Goal: Task Accomplishment & Management: Complete application form

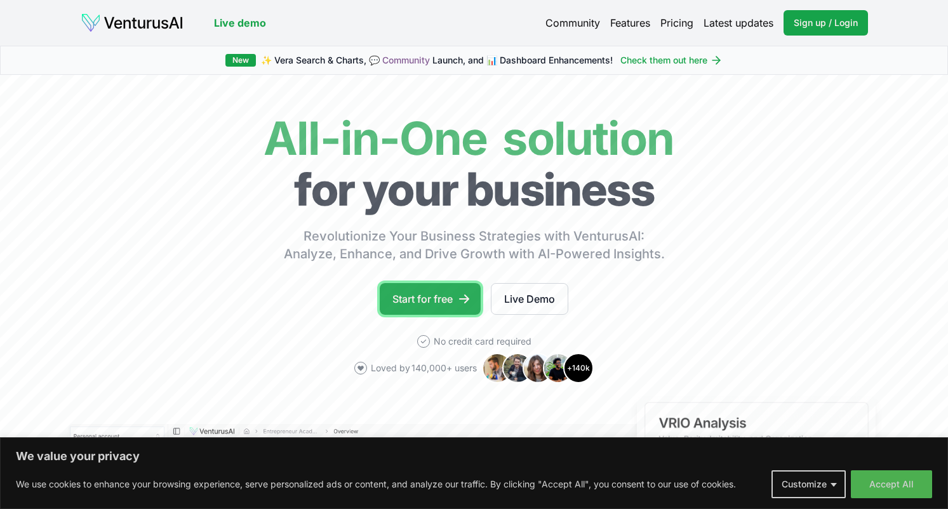
click at [434, 300] on link "Start for free" at bounding box center [430, 299] width 101 height 32
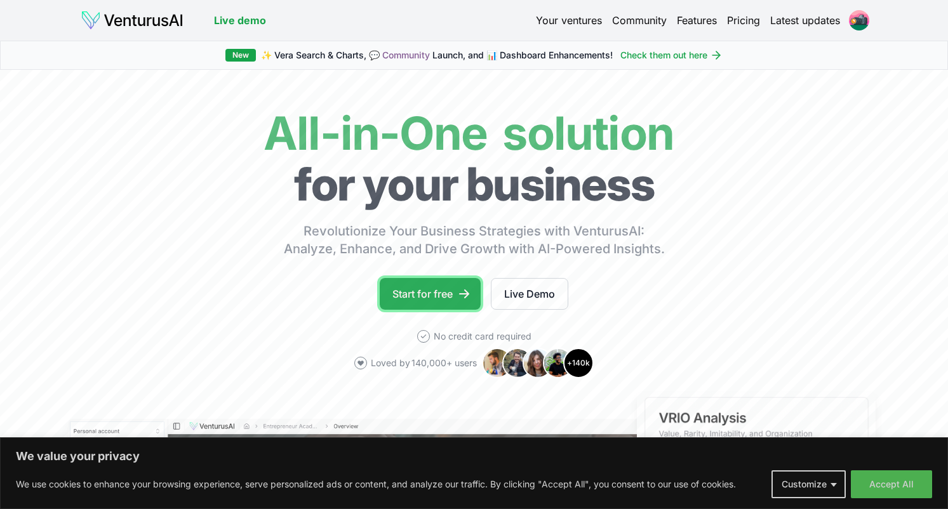
click at [426, 298] on link "Start for free" at bounding box center [430, 294] width 101 height 32
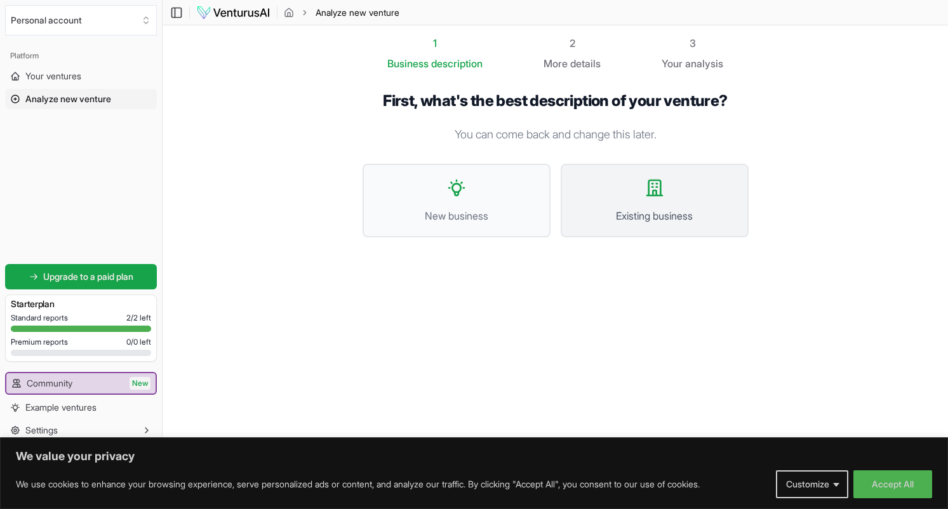
click at [709, 191] on button "Existing business" at bounding box center [655, 201] width 188 height 74
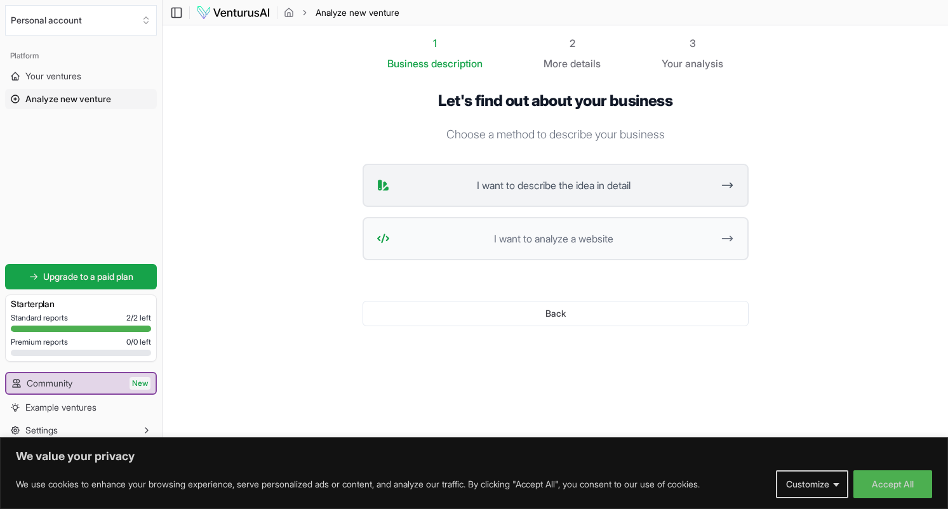
click at [529, 196] on button "I want to describe the idea in detail" at bounding box center [556, 185] width 386 height 43
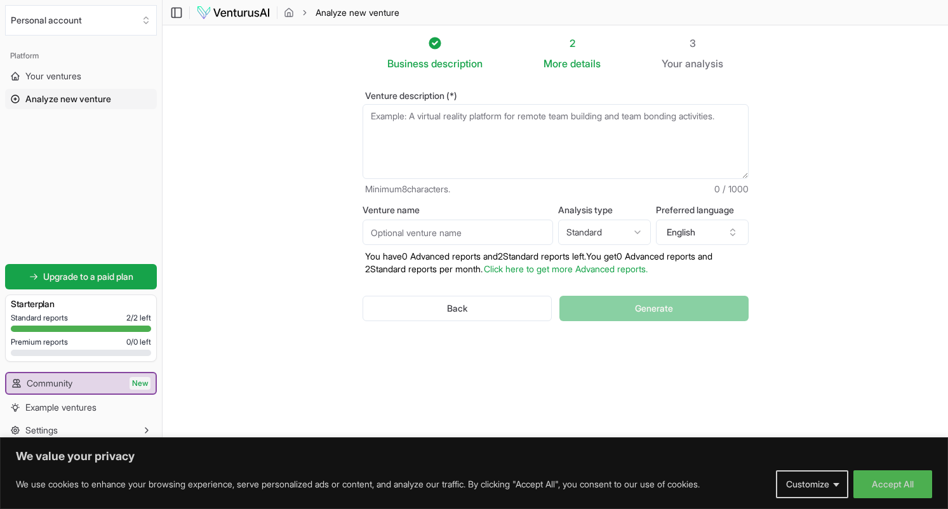
click at [524, 140] on textarea "Venture description (*)" at bounding box center [556, 141] width 386 height 75
